Goal: Task Accomplishment & Management: Complete application form

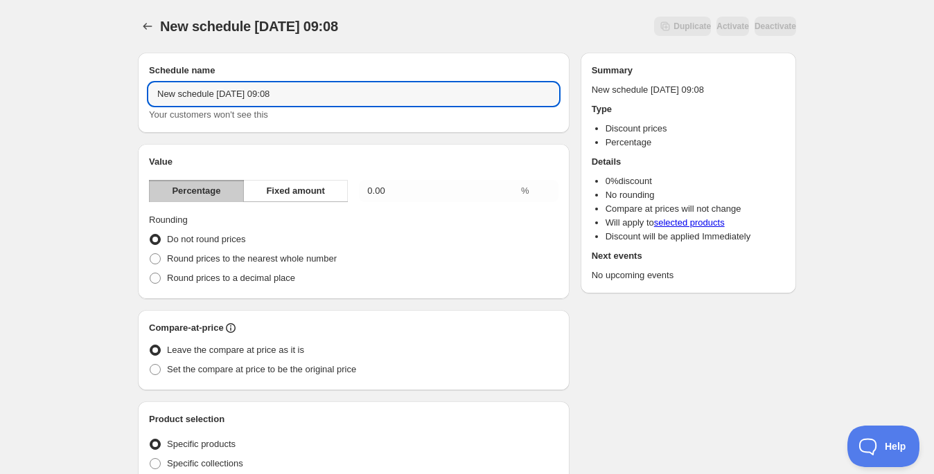
drag, startPoint x: 319, startPoint y: 94, endPoint x: 139, endPoint y: 98, distance: 180.8
type input "remate cyber"
click at [204, 256] on span "Round prices to the nearest whole number" at bounding box center [252, 259] width 170 height 10
click at [150, 254] on input "Round prices to the nearest whole number" at bounding box center [150, 254] width 1 height 1
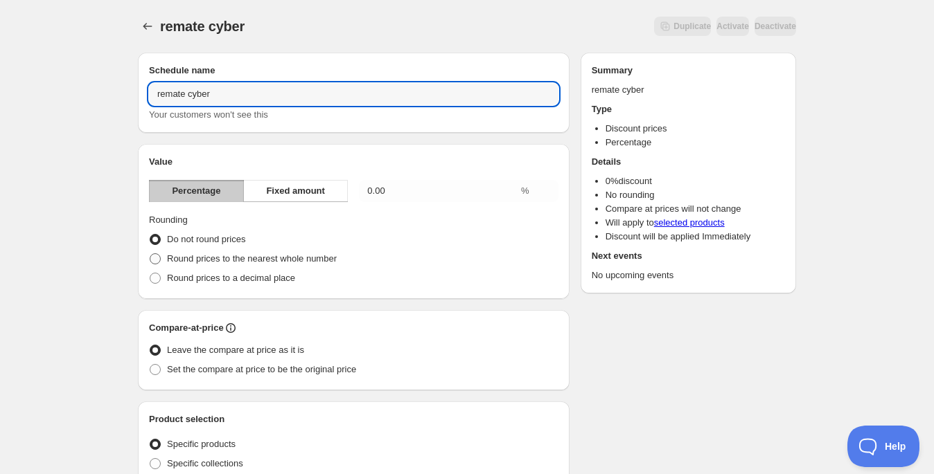
radio input "true"
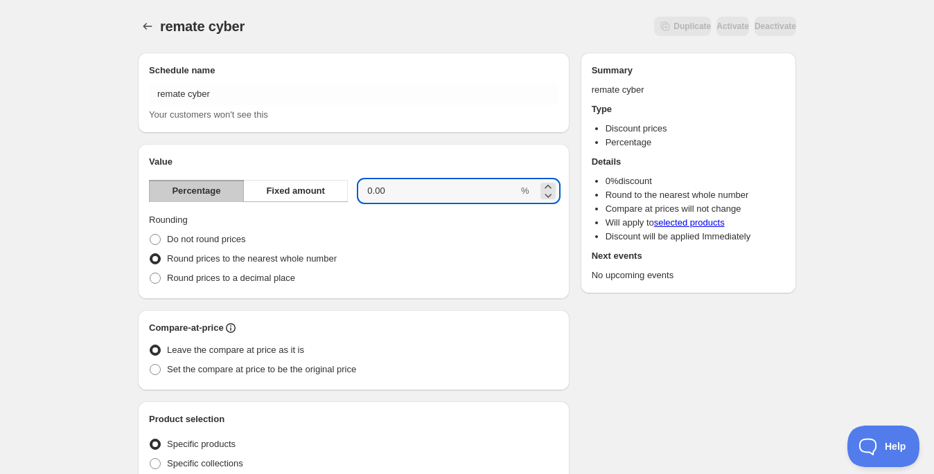
drag, startPoint x: 393, startPoint y: 184, endPoint x: 348, endPoint y: 181, distance: 45.1
click at [348, 181] on div "Percentage Fixed amount 0.00 %" at bounding box center [353, 191] width 409 height 22
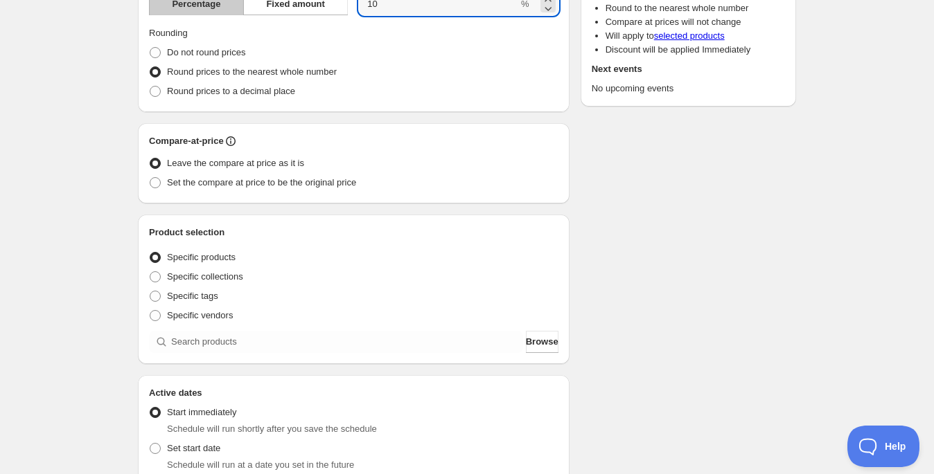
scroll to position [103, 0]
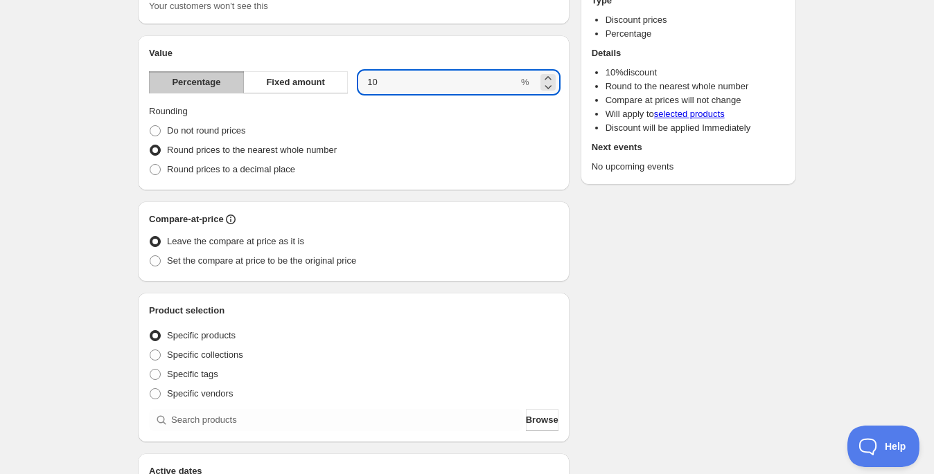
drag, startPoint x: 431, startPoint y: 8, endPoint x: 343, endPoint y: 0, distance: 88.4
click at [343, 0] on div "Schedule name remate cyber Your customers won't see this Value Percentage Fixed…" at bounding box center [354, 400] width 432 height 913
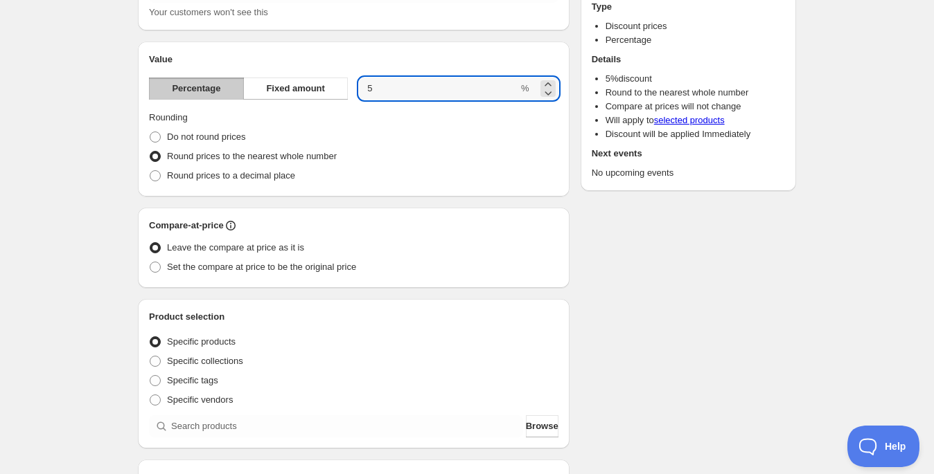
type input "5"
click at [738, 321] on div "Schedule name remate cyber Your customers won't see this Value Percentage Fixed…" at bounding box center [461, 417] width 669 height 956
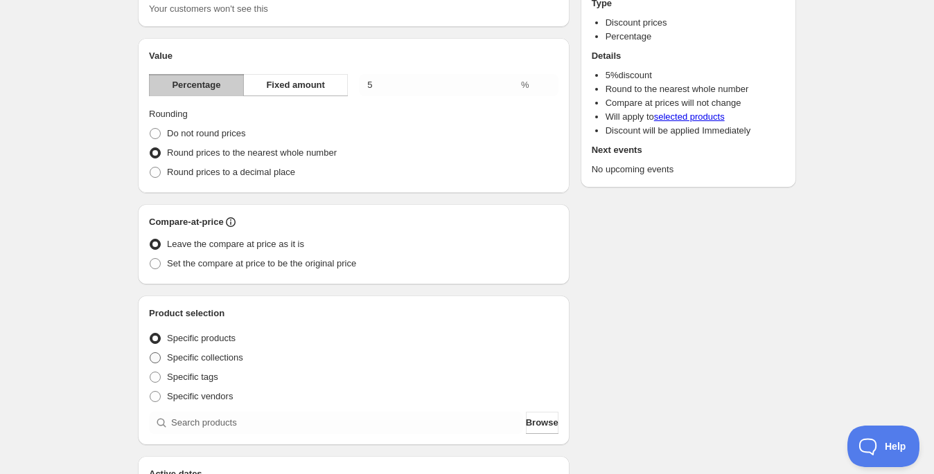
click at [227, 362] on span "Specific collections" at bounding box center [205, 358] width 76 height 10
click at [150, 353] on input "Specific collections" at bounding box center [150, 353] width 1 height 1
radio input "true"
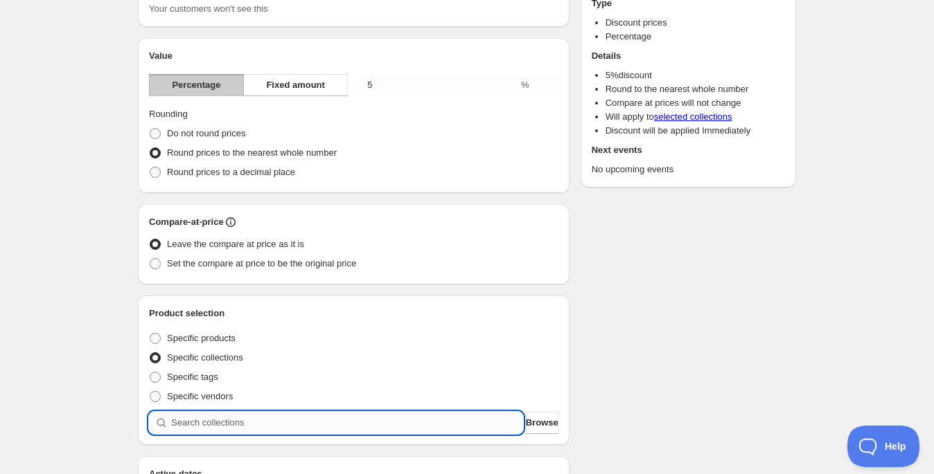
click at [263, 423] on input "search" at bounding box center [347, 423] width 352 height 22
click at [526, 424] on span "Browse" at bounding box center [542, 423] width 33 height 14
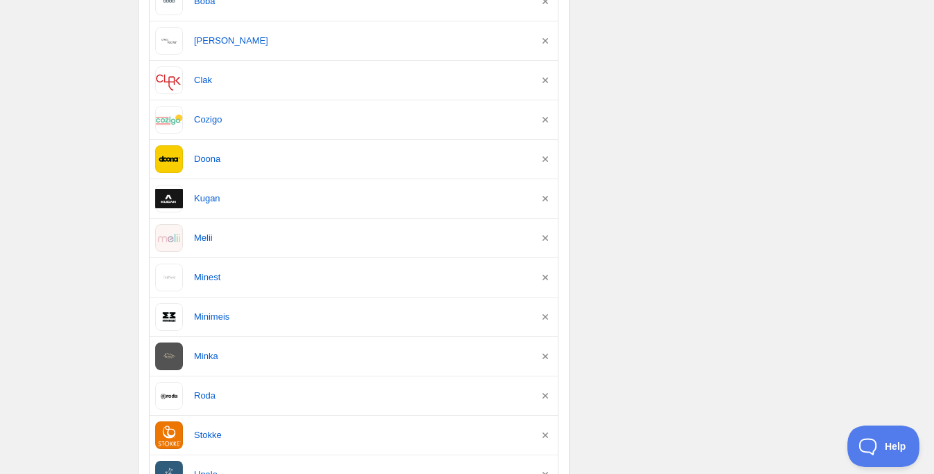
scroll to position [1113, 0]
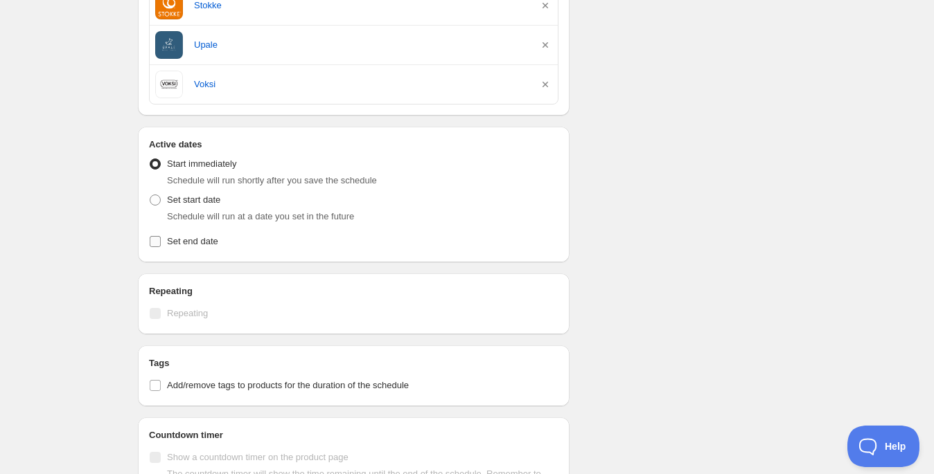
click at [207, 241] on span "Set end date" at bounding box center [192, 242] width 51 height 14
click at [161, 241] on input "Set end date" at bounding box center [155, 241] width 11 height 11
checkbox input "true"
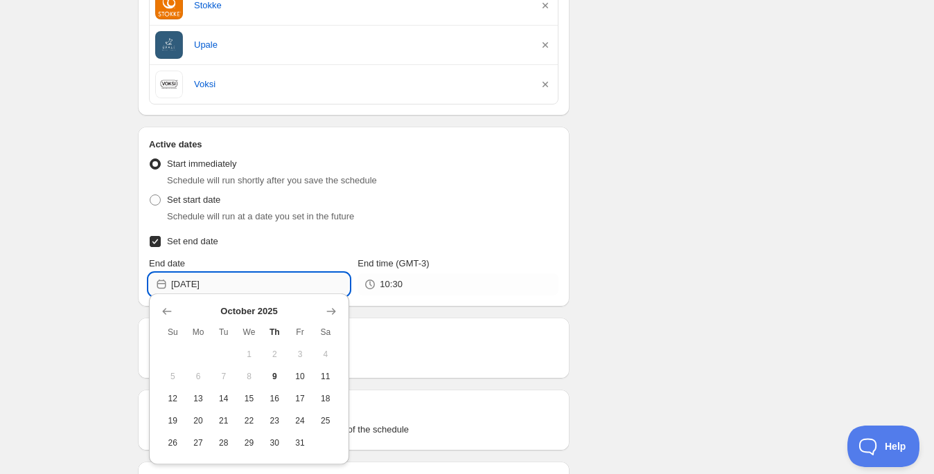
drag, startPoint x: 226, startPoint y: 287, endPoint x: 236, endPoint y: 282, distance: 11.5
click at [226, 286] on input "2025-10-09" at bounding box center [260, 285] width 178 height 22
click at [177, 396] on span "12" at bounding box center [173, 398] width 15 height 11
type input "2025-10-12"
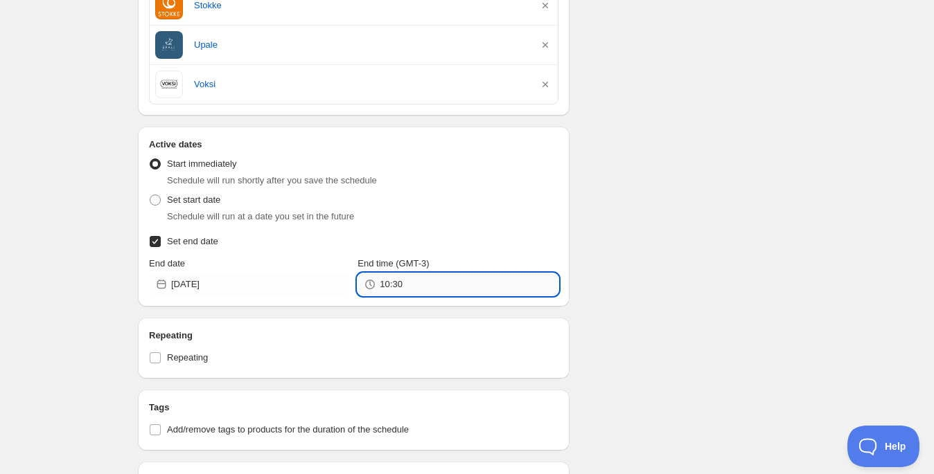
click at [445, 282] on input "10:30" at bounding box center [469, 285] width 178 height 22
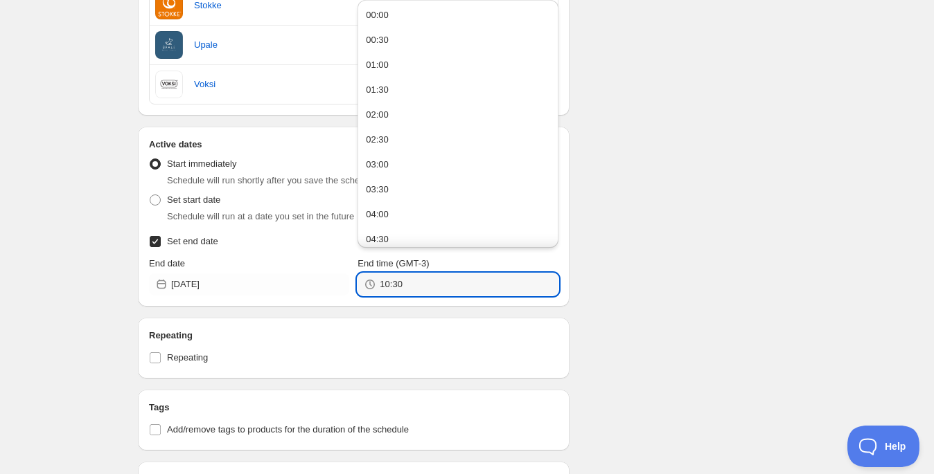
drag, startPoint x: 445, startPoint y: 281, endPoint x: 350, endPoint y: 282, distance: 94.9
click at [350, 282] on div "End date 2025-10-12 End time (GMT-3) 10:30" at bounding box center [353, 276] width 409 height 39
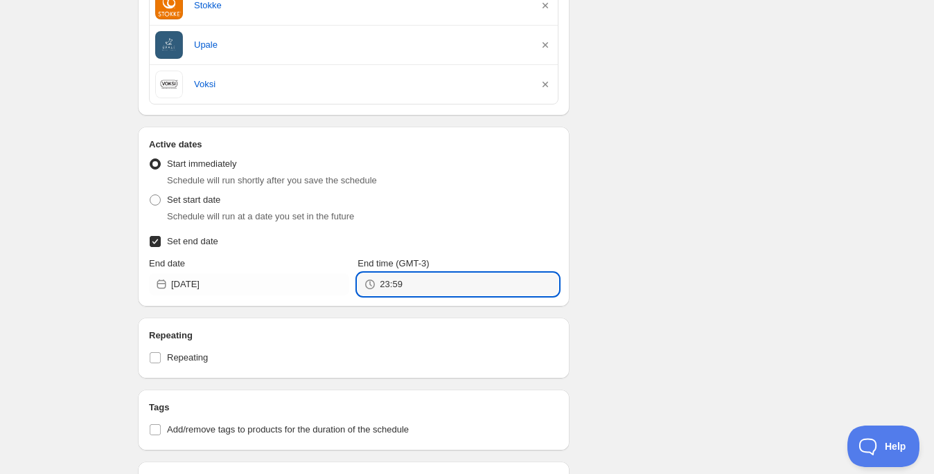
type input "23:59"
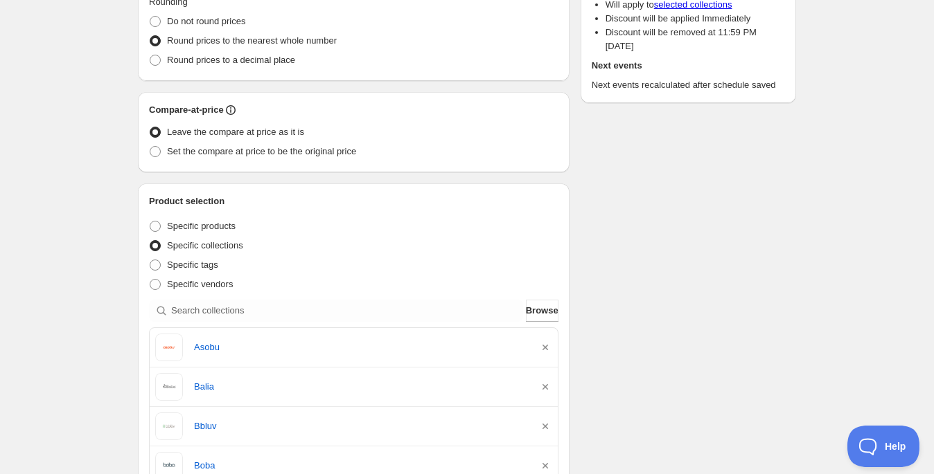
scroll to position [99, 0]
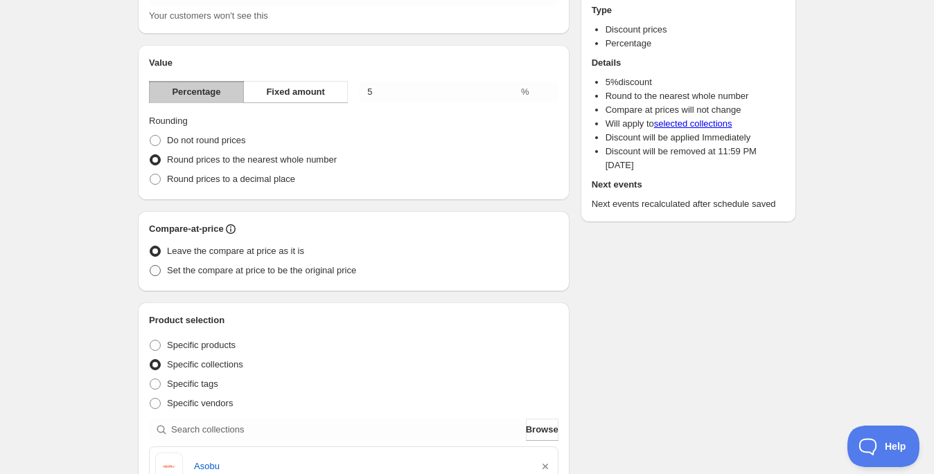
click at [289, 271] on span "Set the compare at price to be the original price" at bounding box center [261, 270] width 189 height 10
click at [150, 266] on input "Set the compare at price to be the original price" at bounding box center [150, 265] width 1 height 1
radio input "true"
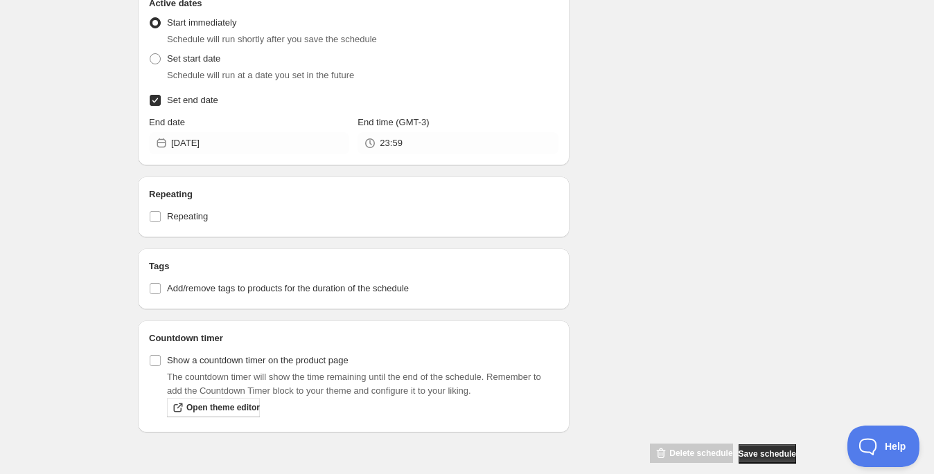
scroll to position [1265, 0]
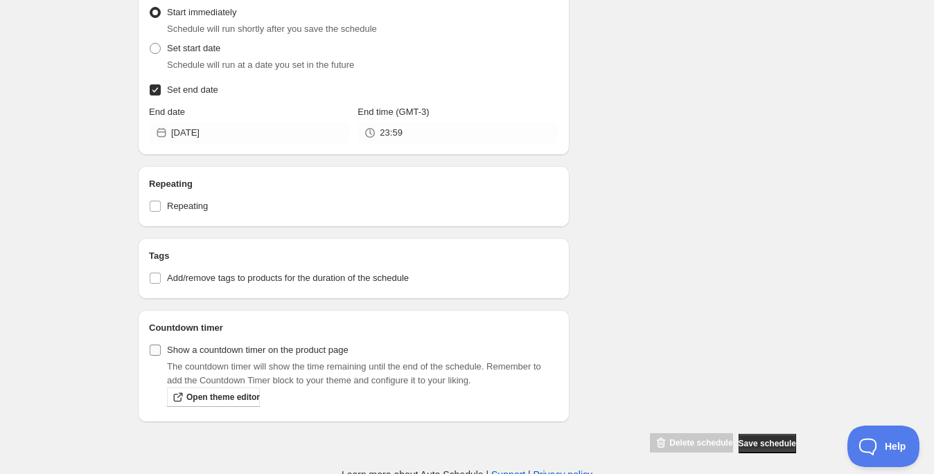
click at [163, 346] on label "Show a countdown timer on the product page" at bounding box center [248, 350] width 199 height 19
click at [161, 346] on input "Show a countdown timer on the product page" at bounding box center [155, 350] width 11 height 11
checkbox input "true"
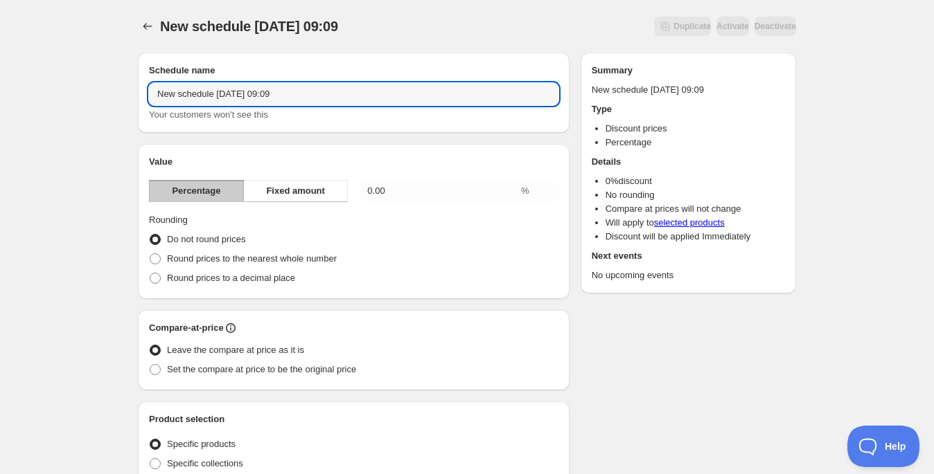
drag, startPoint x: 326, startPoint y: 91, endPoint x: 139, endPoint y: 87, distance: 187.8
click at [139, 87] on div "Schedule name New schedule Oct 09 2025 09:09 Your customers won't see this" at bounding box center [354, 93] width 432 height 80
type input "remate huakai"
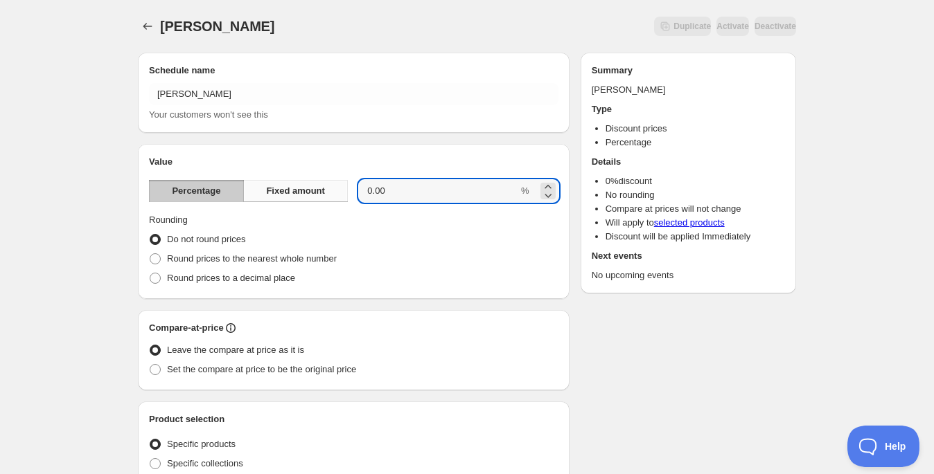
drag, startPoint x: 401, startPoint y: 193, endPoint x: 316, endPoint y: 182, distance: 85.9
click at [316, 182] on div "Percentage Fixed amount 0.00 %" at bounding box center [353, 191] width 409 height 22
type input "25"
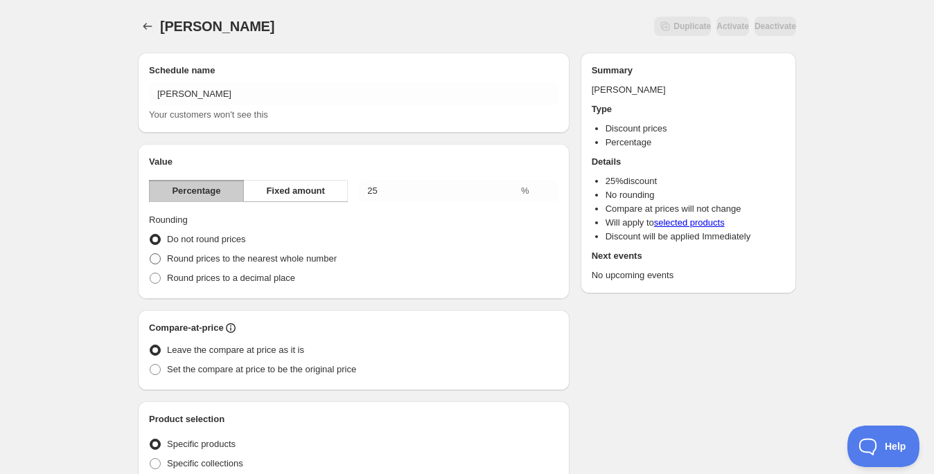
click at [337, 260] on span "Round prices to the nearest whole number" at bounding box center [252, 259] width 170 height 10
click at [150, 254] on input "Round prices to the nearest whole number" at bounding box center [150, 254] width 1 height 1
radio input "true"
click at [320, 370] on span "Set the compare at price to be the original price" at bounding box center [261, 369] width 189 height 10
click at [150, 365] on input "Set the compare at price to be the original price" at bounding box center [150, 364] width 1 height 1
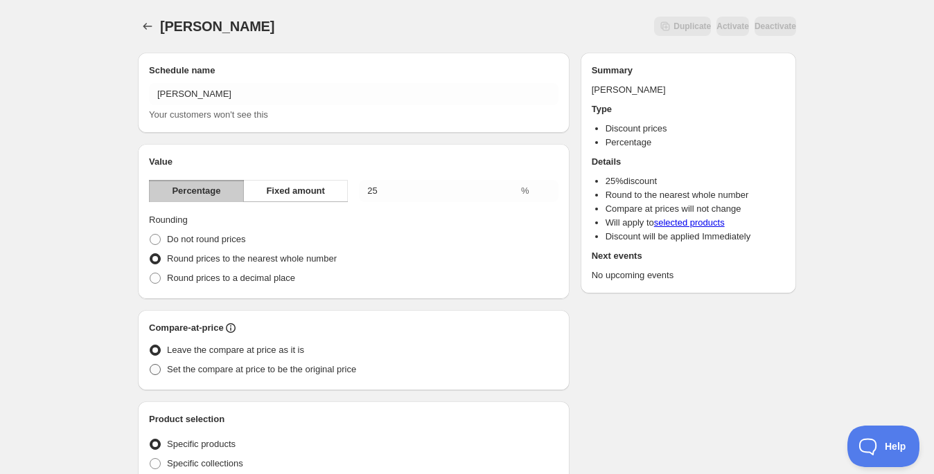
radio input "true"
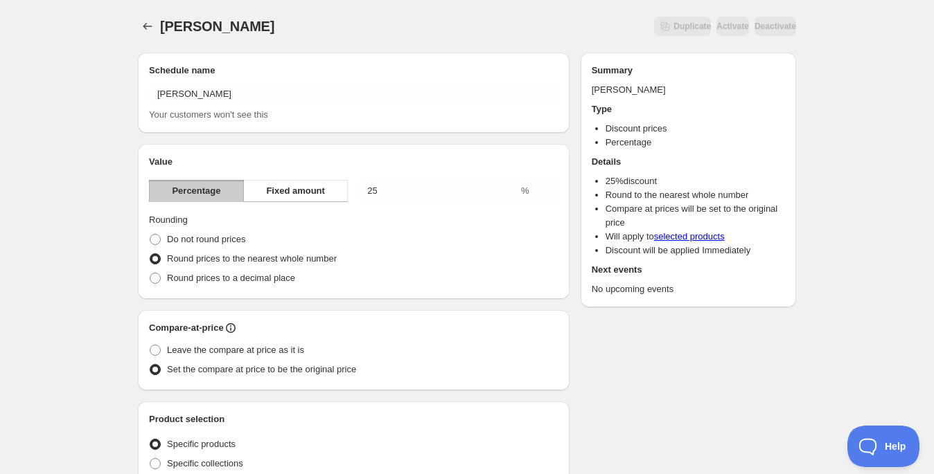
scroll to position [205, 0]
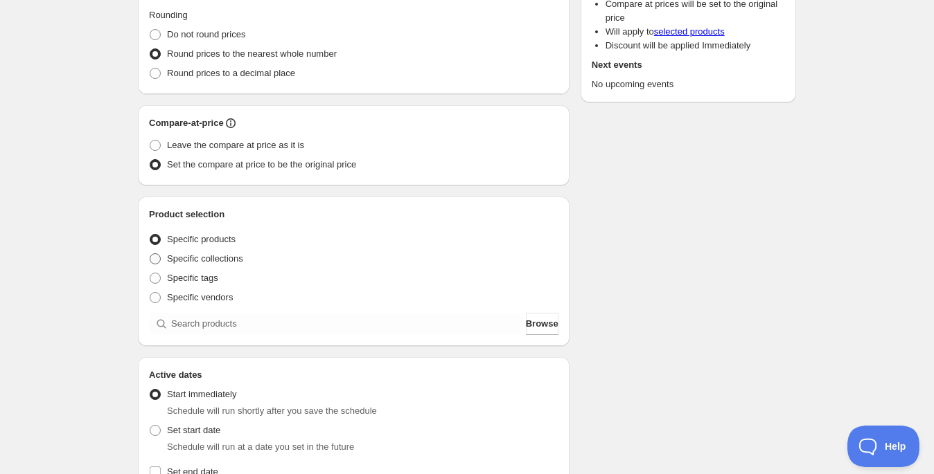
click at [215, 261] on span "Specific collections" at bounding box center [205, 259] width 76 height 10
click at [150, 254] on input "Specific collections" at bounding box center [150, 254] width 1 height 1
radio input "true"
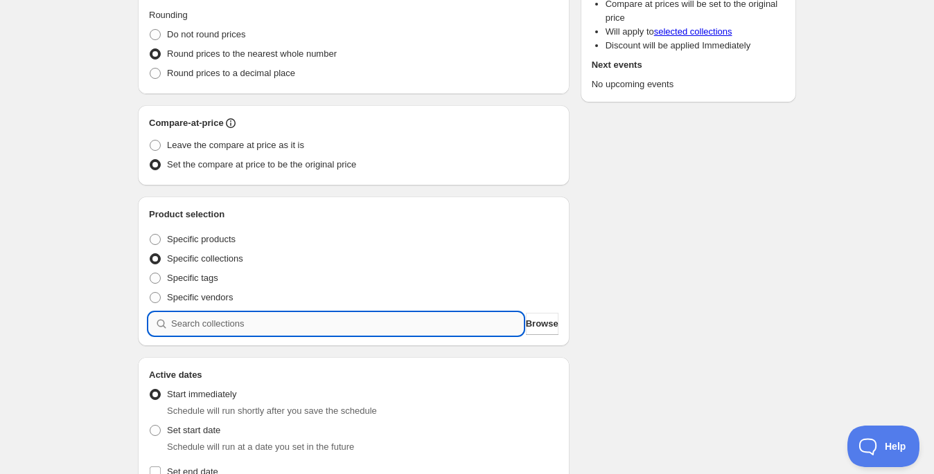
click at [263, 327] on input "search" at bounding box center [347, 324] width 352 height 22
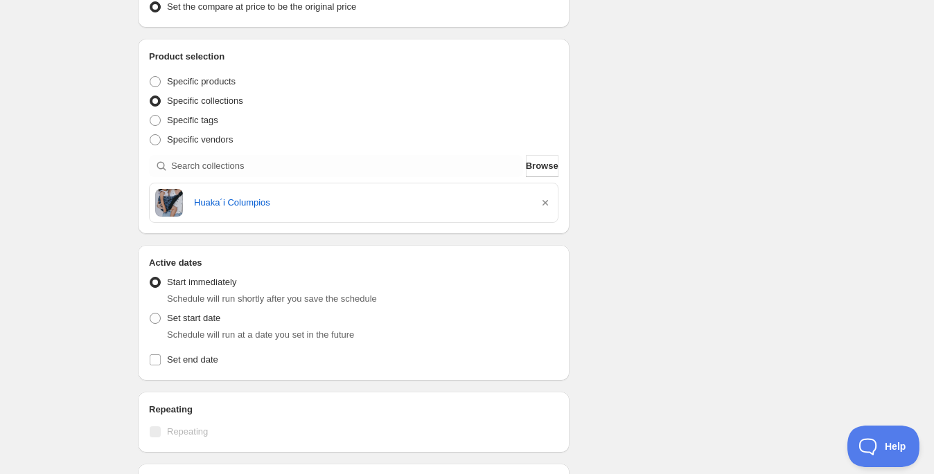
scroll to position [402, 0]
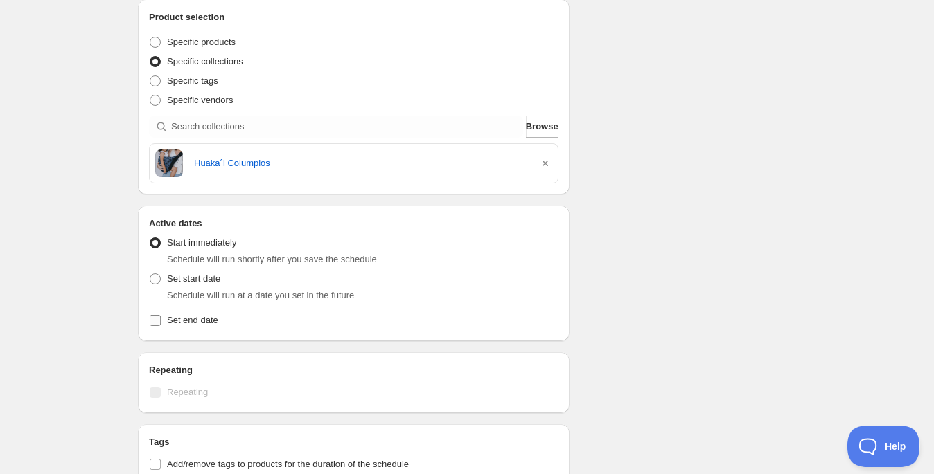
click at [209, 319] on span "Set end date" at bounding box center [192, 320] width 51 height 10
click at [161, 319] on input "Set end date" at bounding box center [155, 320] width 11 height 11
checkbox input "true"
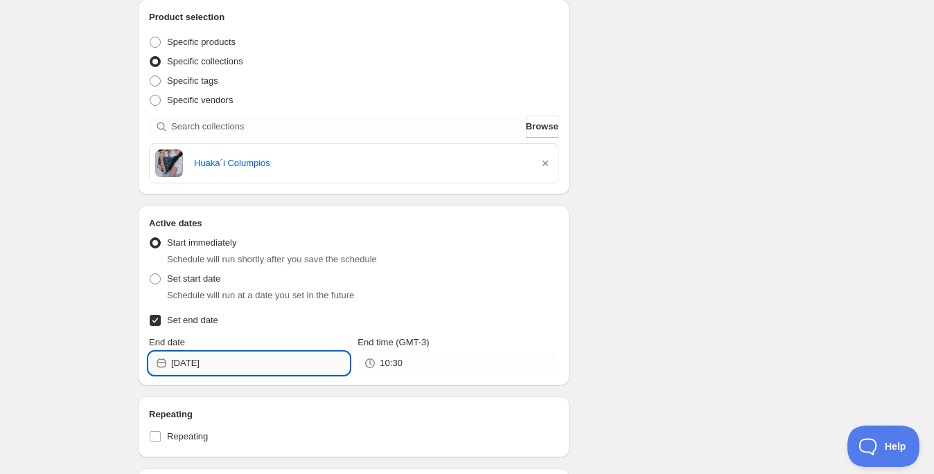
click at [269, 362] on input "2025-10-09" at bounding box center [260, 364] width 178 height 22
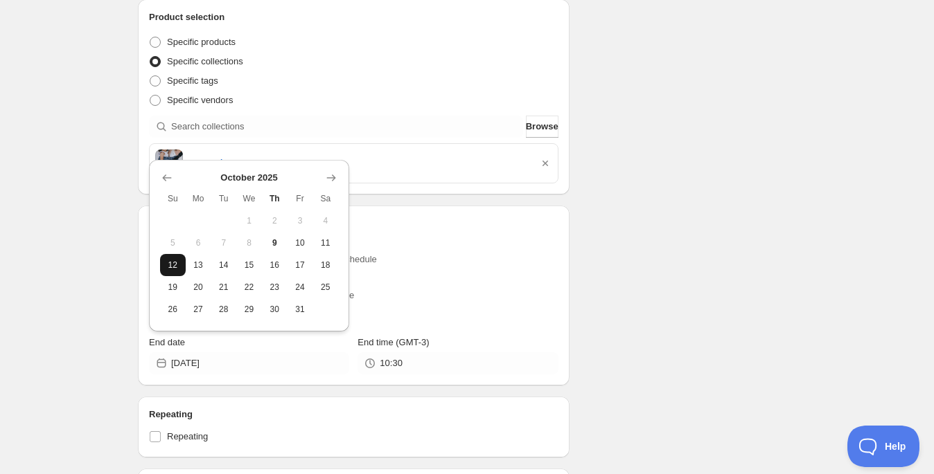
click at [167, 268] on span "12" at bounding box center [173, 265] width 15 height 11
type input "2025-10-12"
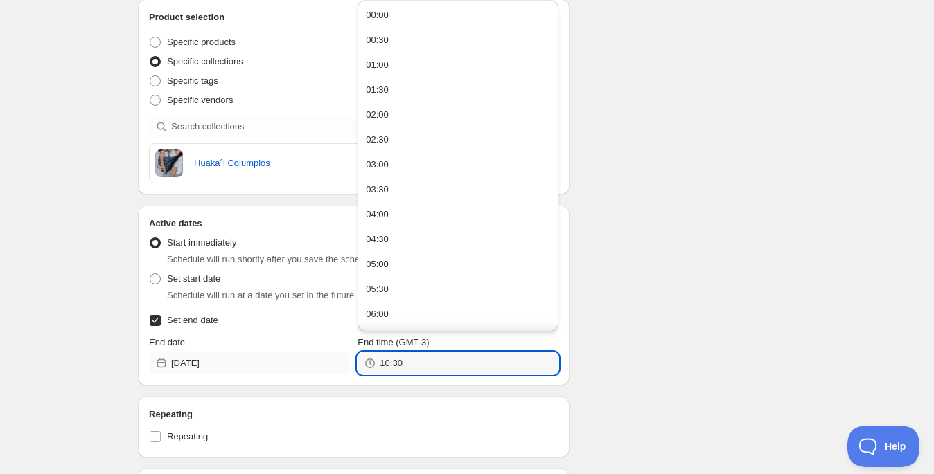
drag, startPoint x: 423, startPoint y: 360, endPoint x: 342, endPoint y: 356, distance: 81.2
click at [342, 356] on div "End date 2025-10-12 End time (GMT-3) 10:30" at bounding box center [353, 355] width 409 height 39
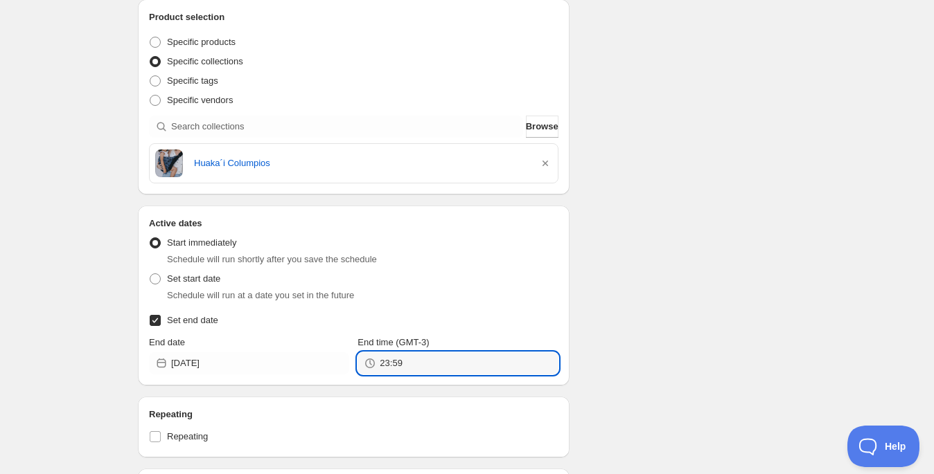
type input "23:59"
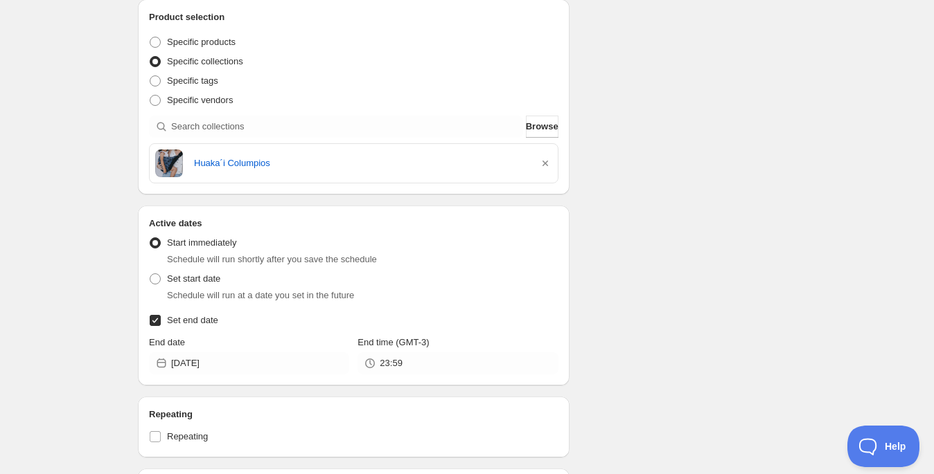
click at [722, 274] on div "Schedule name remate huakai Your customers won't see this Value Percentage Fixe…" at bounding box center [461, 162] width 669 height 1046
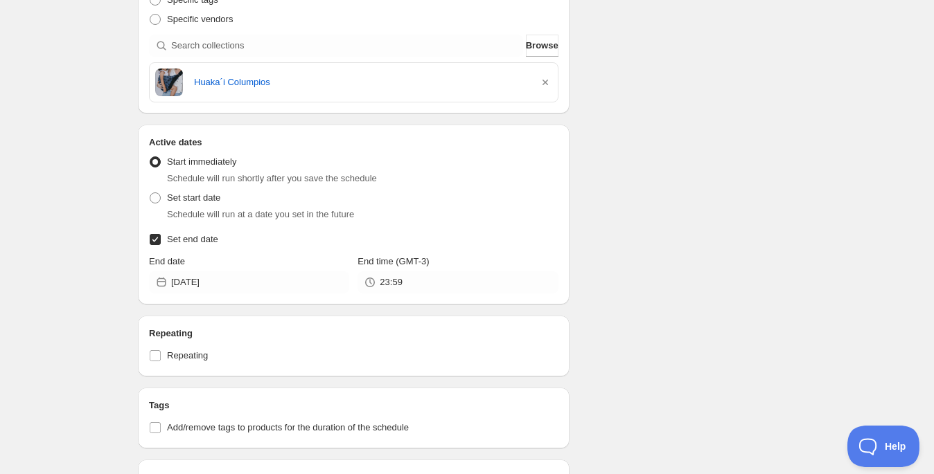
scroll to position [638, 0]
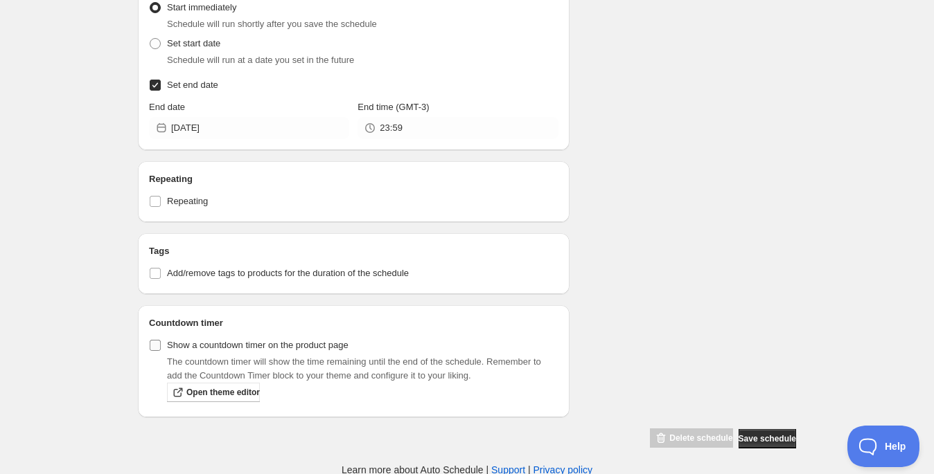
click at [153, 342] on input "Show a countdown timer on the product page" at bounding box center [155, 345] width 11 height 11
checkbox input "true"
click at [780, 436] on span "Save schedule" at bounding box center [766, 439] width 57 height 11
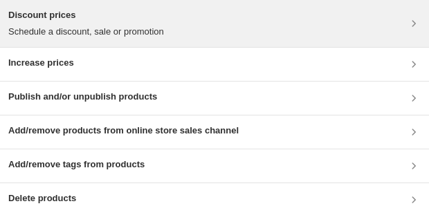
click at [141, 20] on h3 "Discount prices" at bounding box center [86, 15] width 156 height 14
click at [66, 20] on h3 "Discount prices" at bounding box center [86, 15] width 156 height 14
